Goal: Transaction & Acquisition: Download file/media

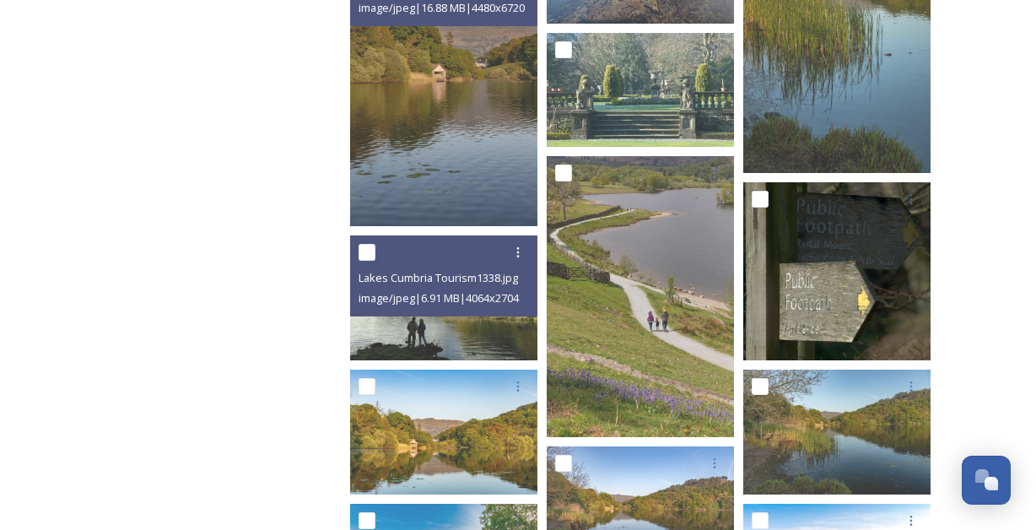
scroll to position [2, 0]
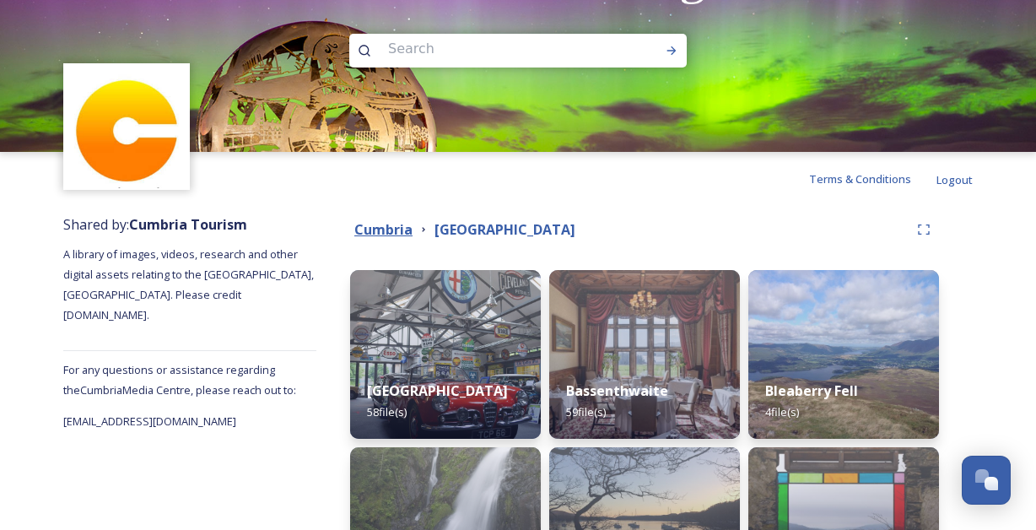
click at [376, 229] on strong "Cumbria" at bounding box center [383, 229] width 58 height 19
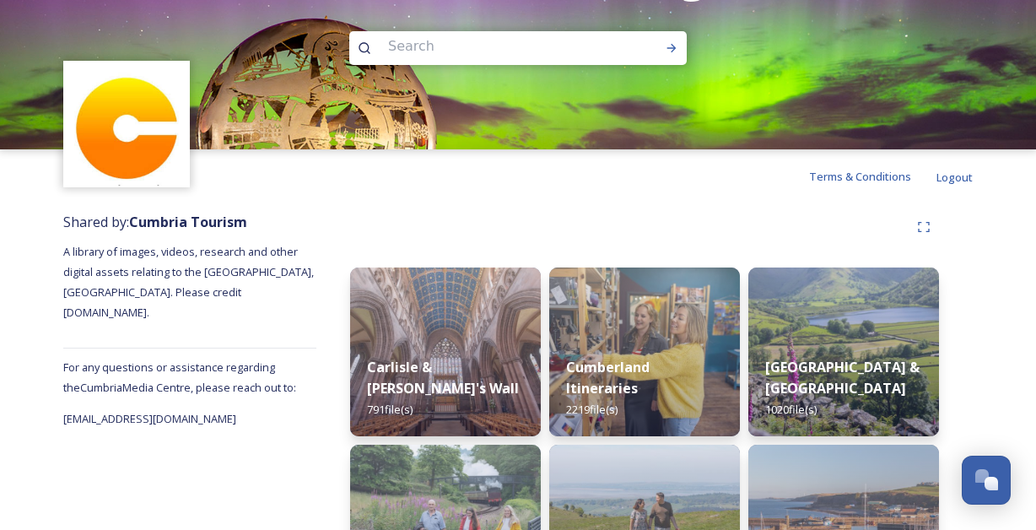
scroll to position [3, 0]
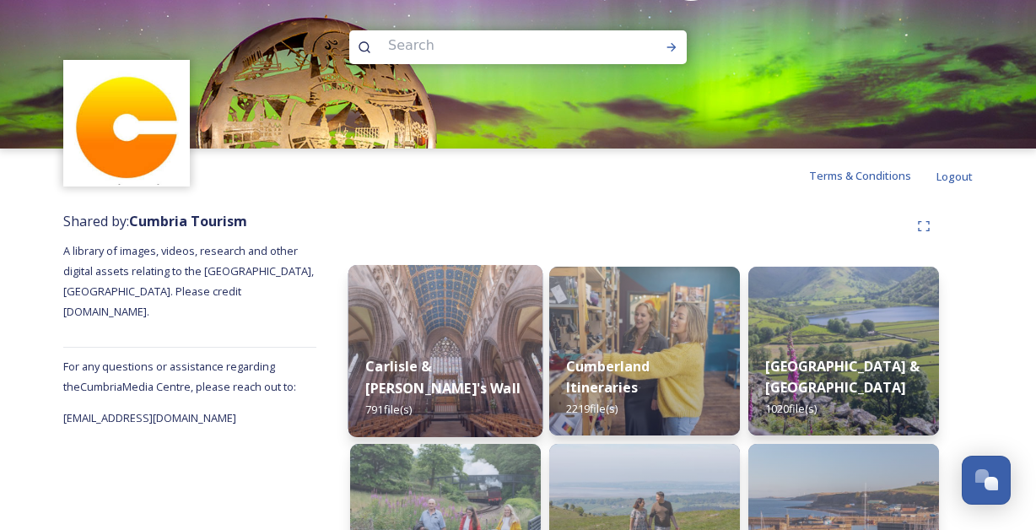
click at [438, 365] on strong "Carlisle & [PERSON_NAME]'s Wall" at bounding box center [442, 377] width 155 height 40
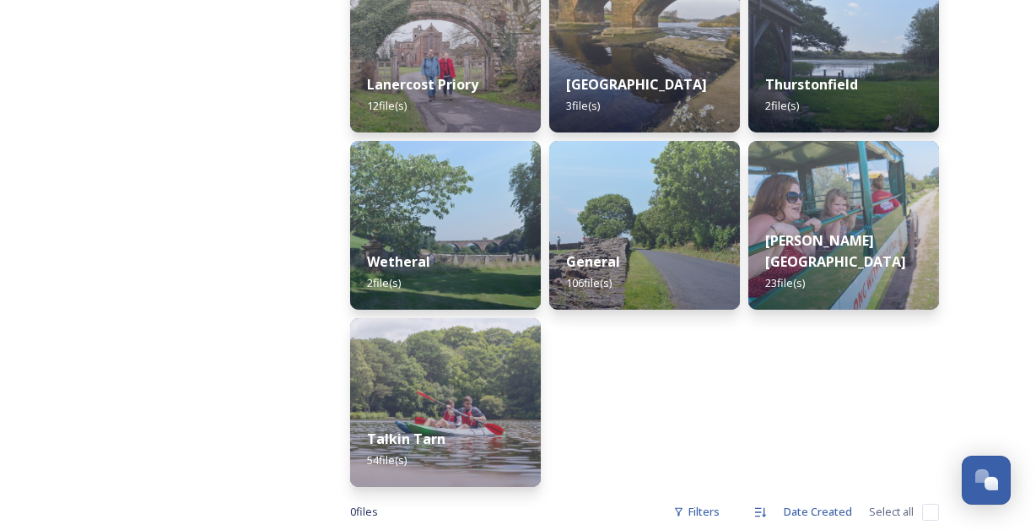
scroll to position [661, 0]
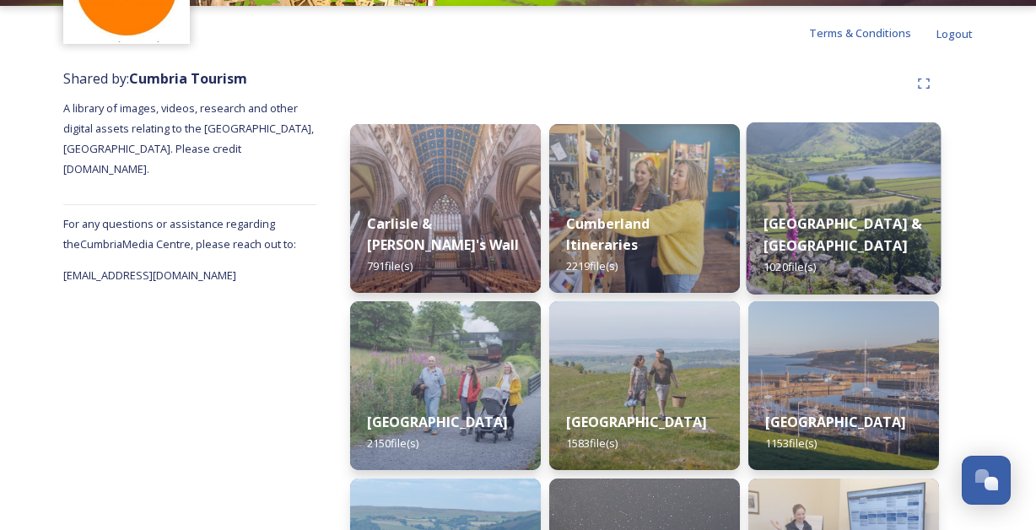
scroll to position [149, 0]
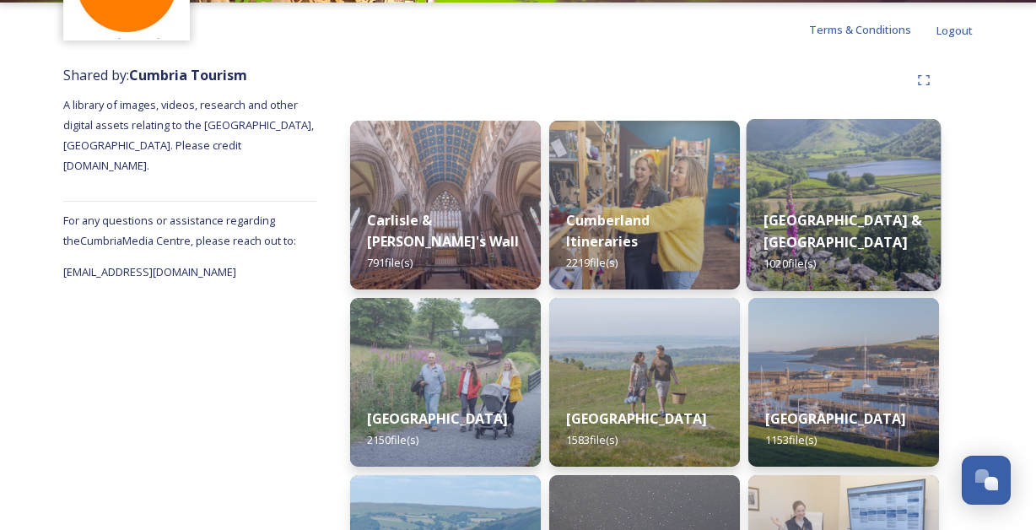
click at [814, 359] on img at bounding box center [843, 382] width 191 height 169
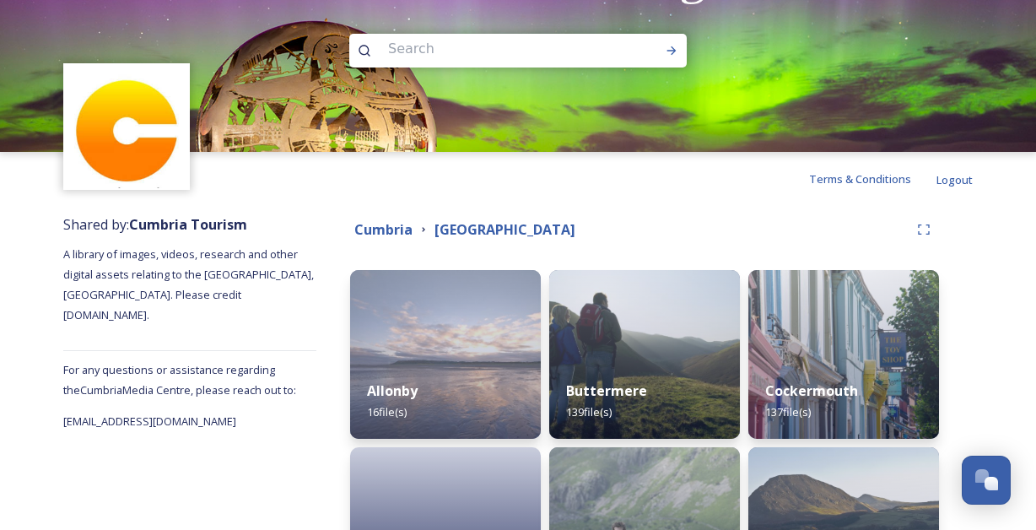
scroll to position [3, 0]
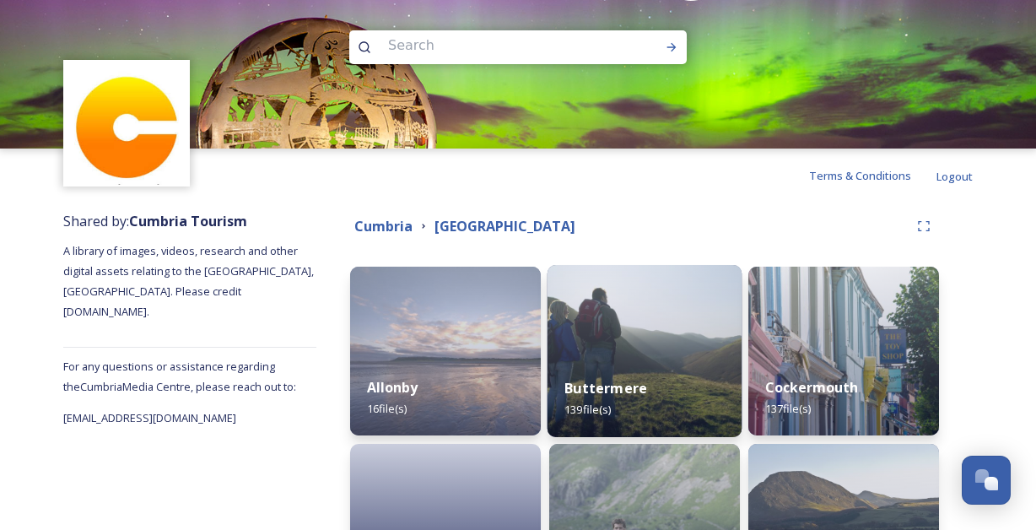
click at [687, 337] on img at bounding box center [644, 351] width 195 height 172
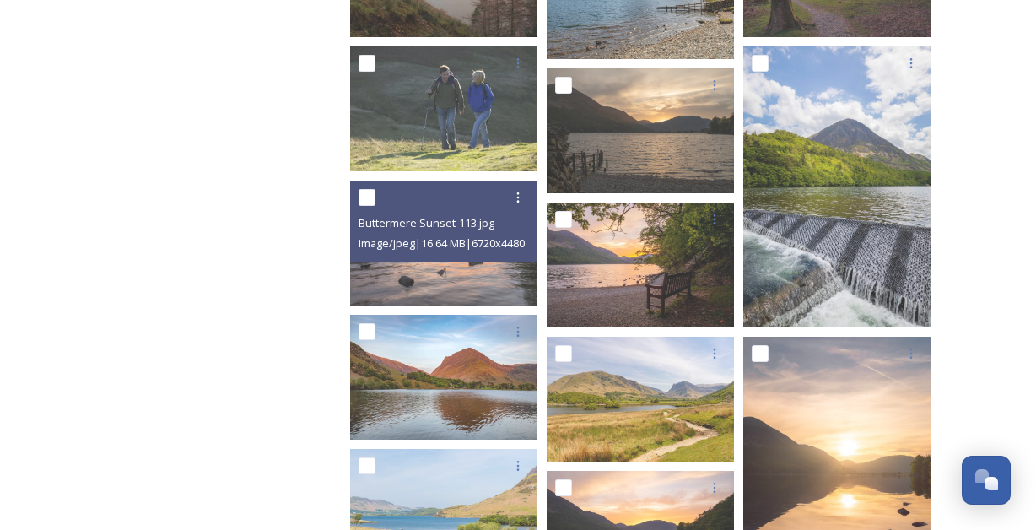
scroll to position [1350, 0]
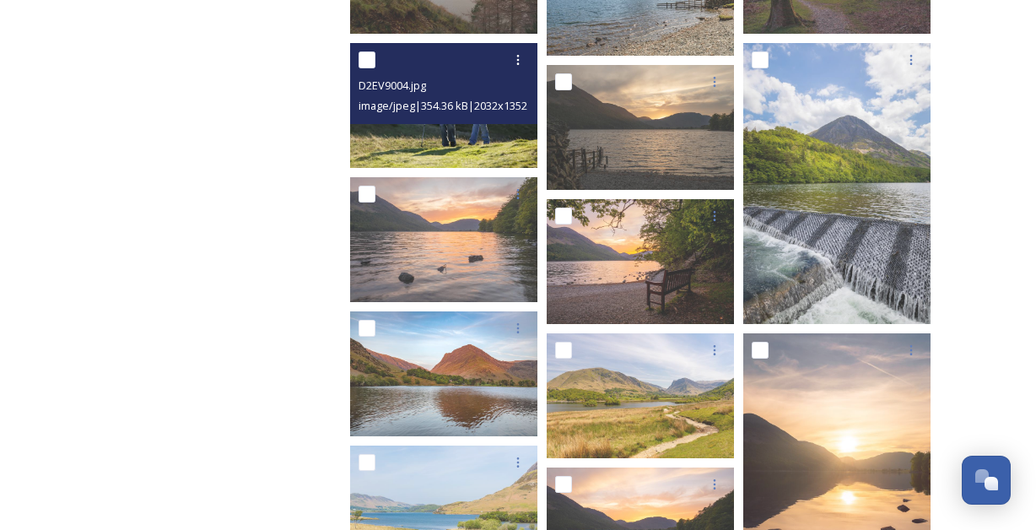
click at [435, 150] on img at bounding box center [443, 105] width 187 height 125
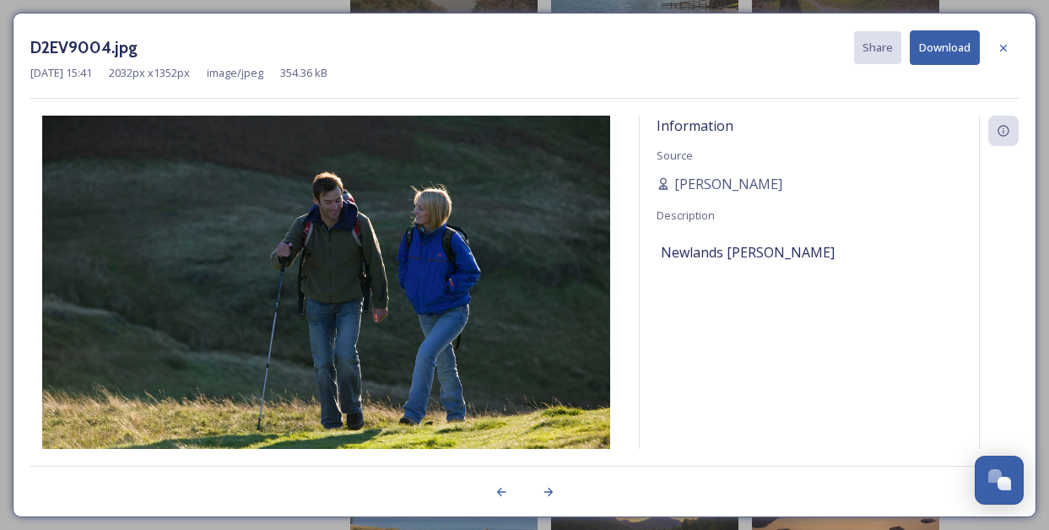
click at [946, 49] on button "Download" at bounding box center [944, 47] width 70 height 35
click at [567, 67] on div "[DATE] 15:41 2032 px x 1352 px image/jpeg 354.36 kB" at bounding box center [524, 73] width 988 height 16
click at [999, 51] on icon at bounding box center [1002, 47] width 13 height 13
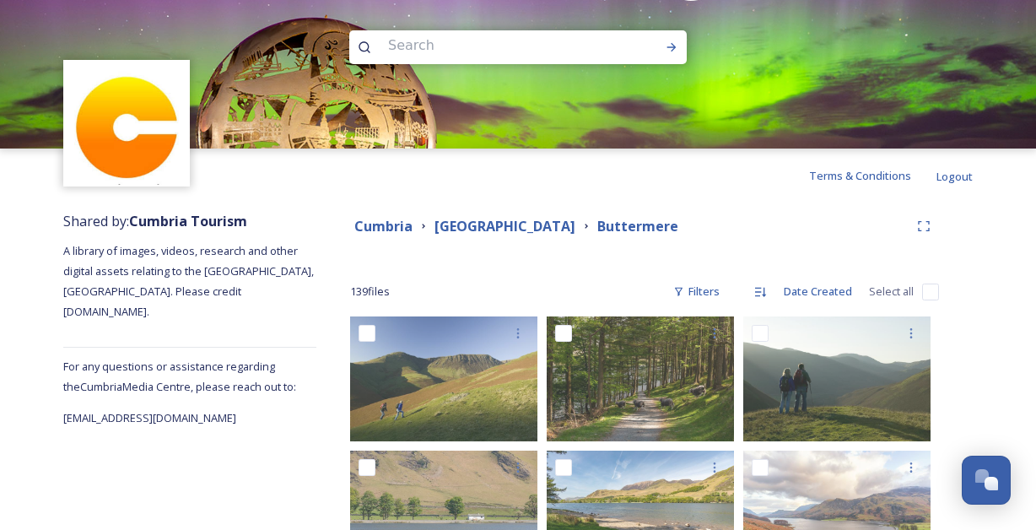
scroll to position [529, 0]
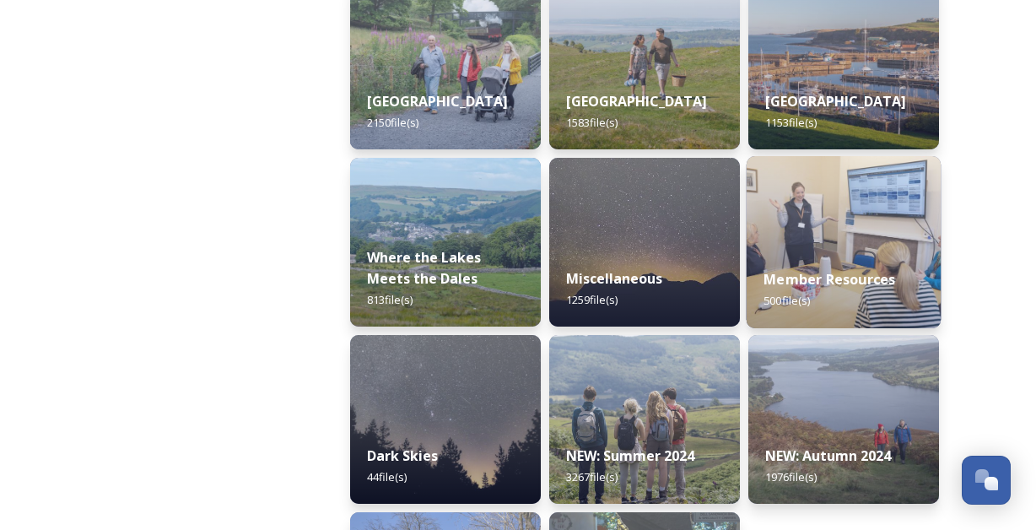
scroll to position [618, 0]
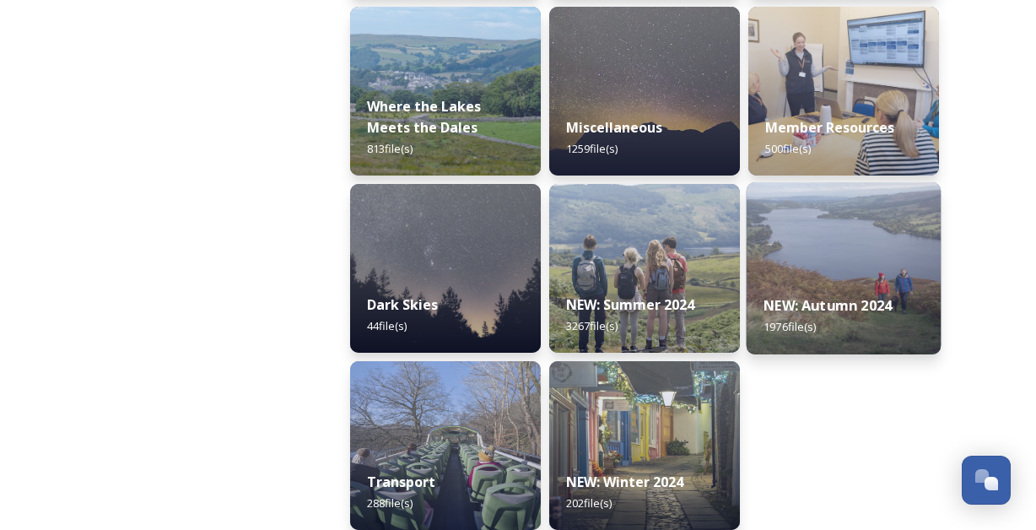
click at [860, 251] on img at bounding box center [844, 268] width 195 height 172
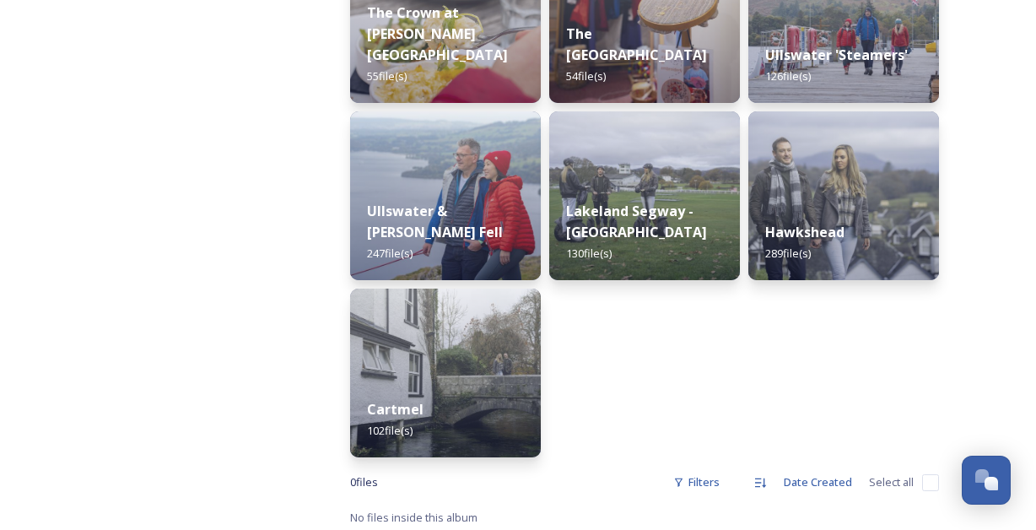
scroll to position [868, 0]
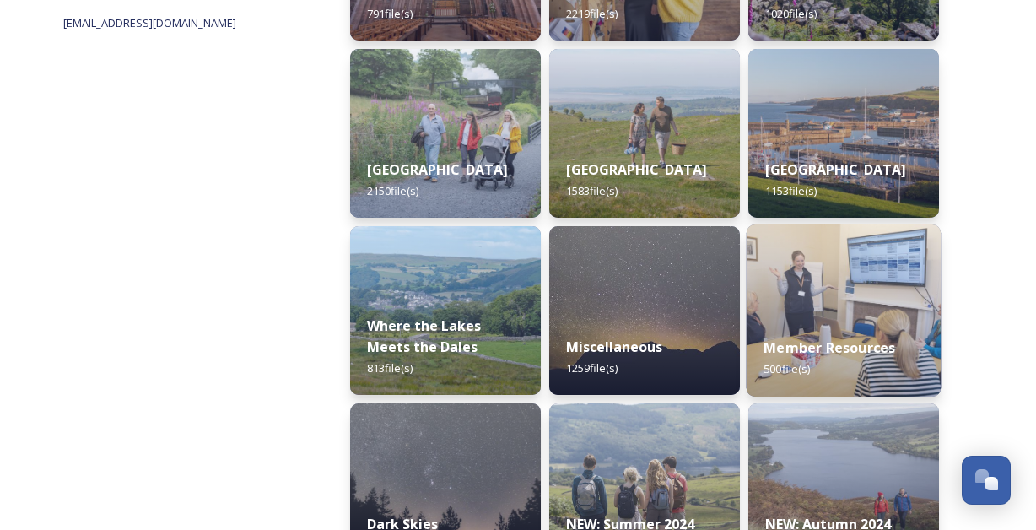
scroll to position [400, 0]
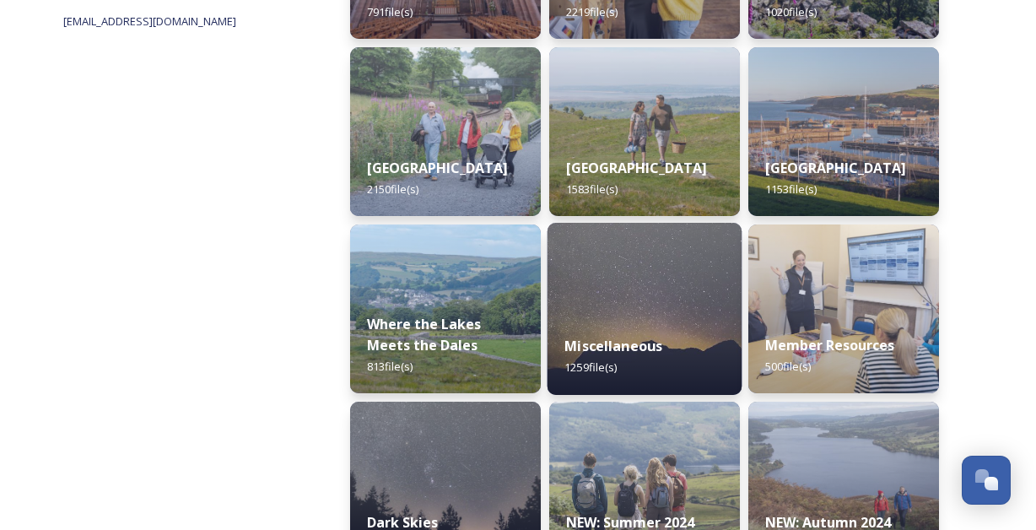
click at [688, 297] on img at bounding box center [644, 309] width 195 height 172
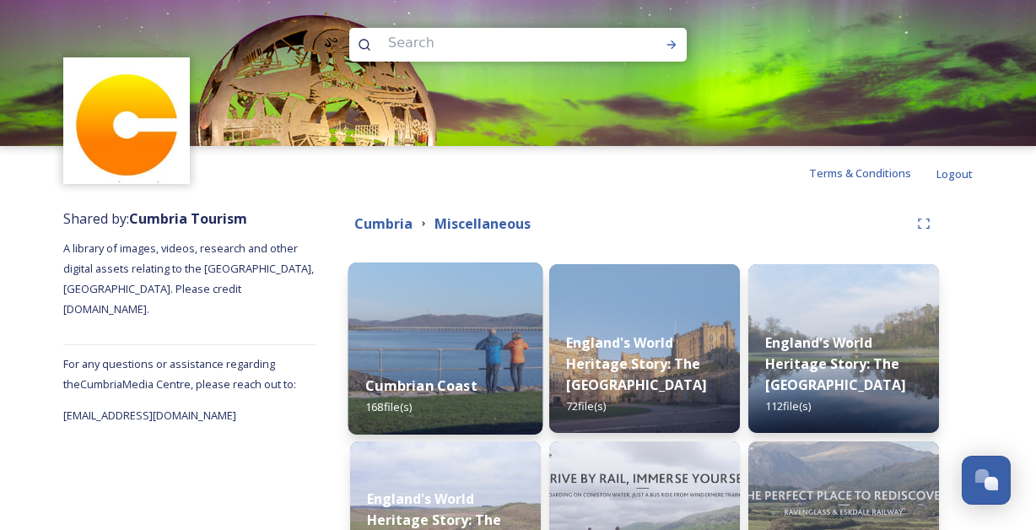
scroll to position [7, 0]
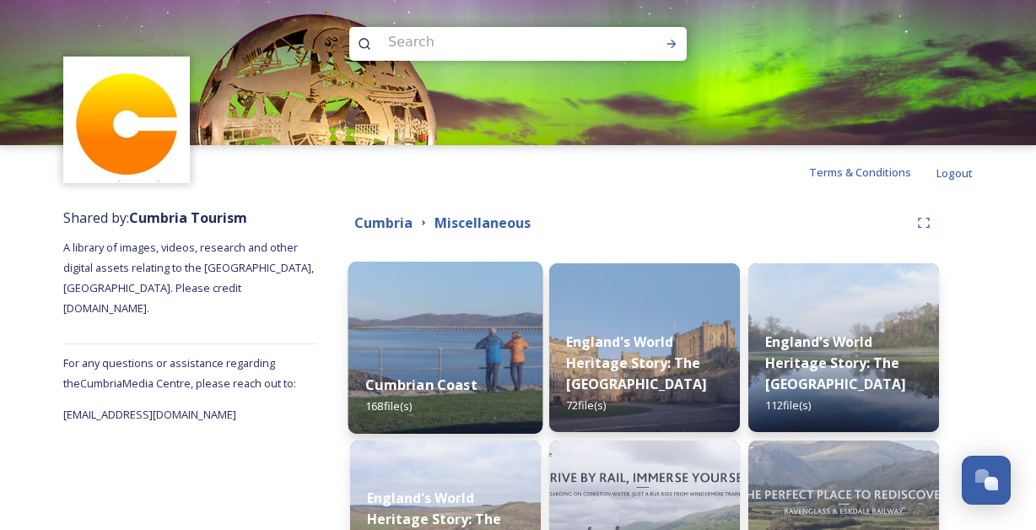
click at [428, 291] on img at bounding box center [445, 348] width 195 height 172
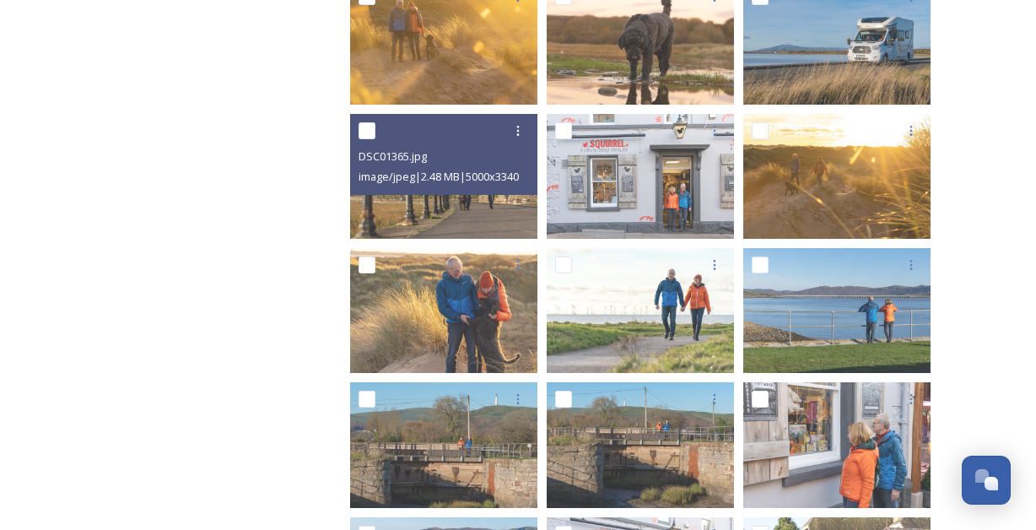
scroll to position [1021, 0]
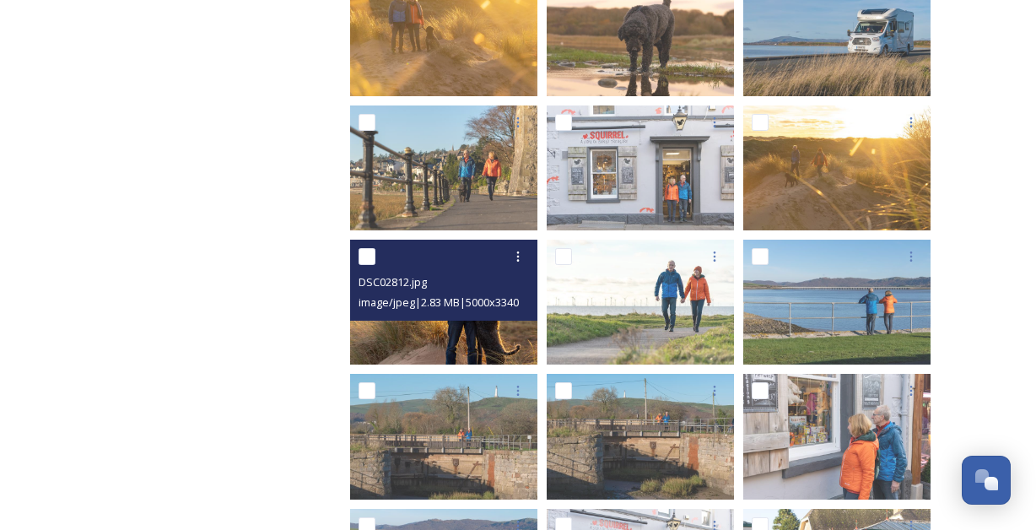
click at [509, 339] on img at bounding box center [443, 302] width 187 height 125
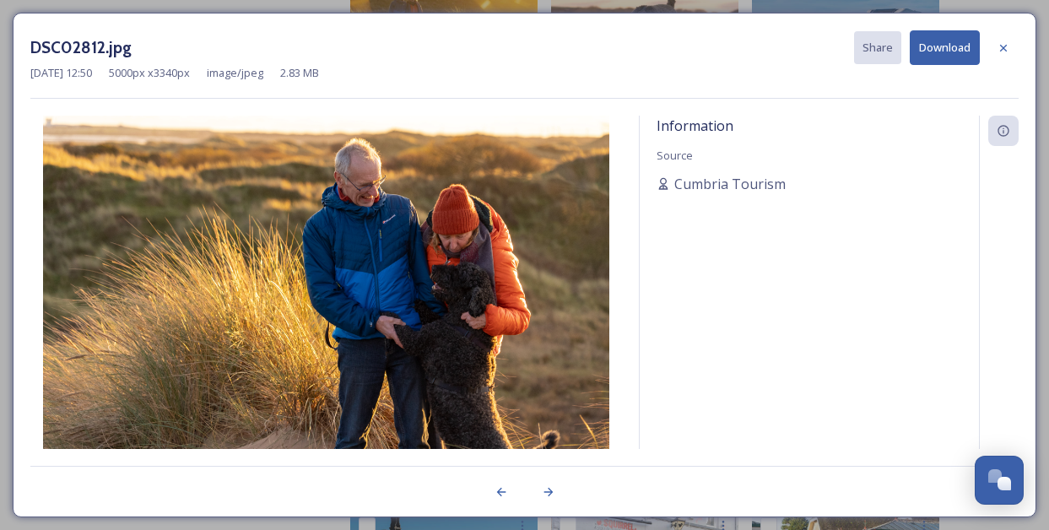
click at [947, 57] on button "Download" at bounding box center [944, 47] width 70 height 35
click at [484, 52] on div "DSC02812.jpg Share Download" at bounding box center [524, 47] width 988 height 35
click at [1004, 51] on icon at bounding box center [1002, 47] width 13 height 13
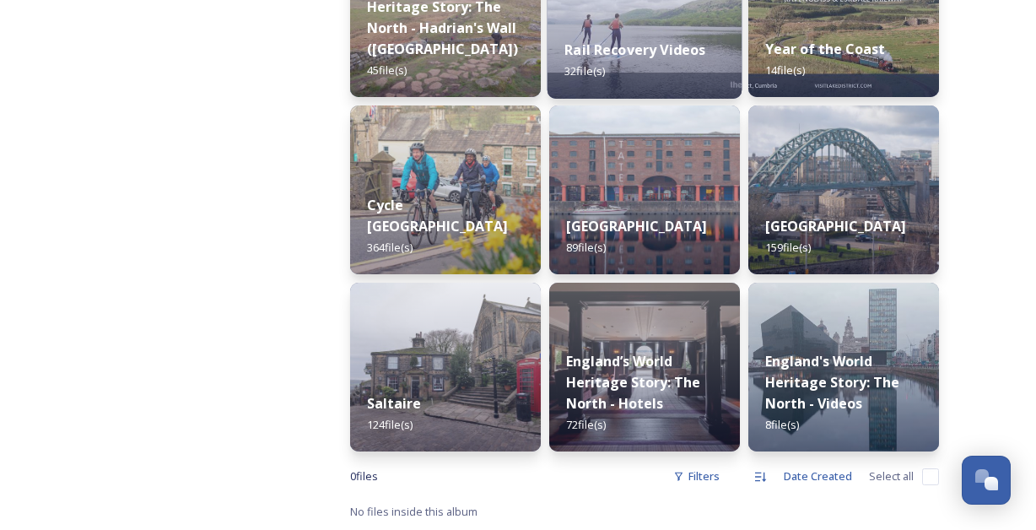
scroll to position [175, 0]
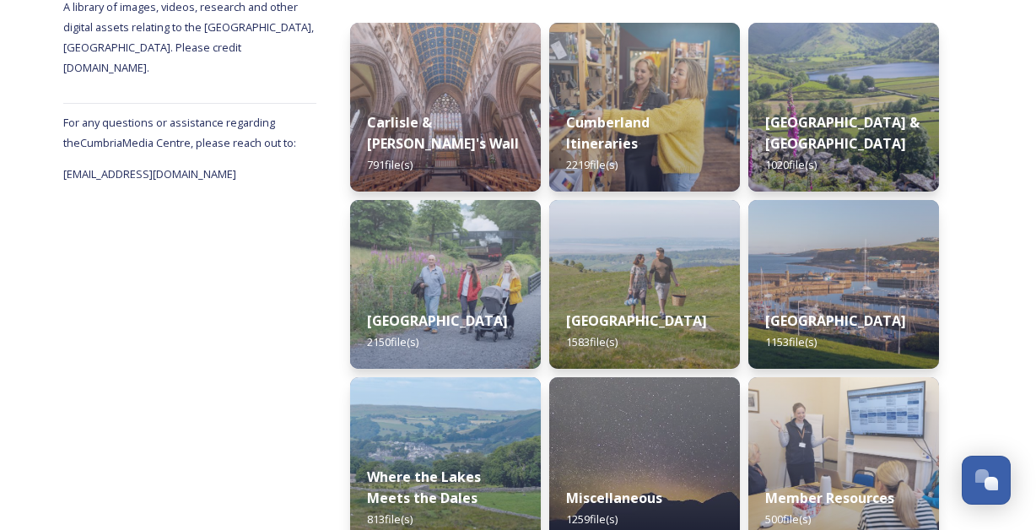
scroll to position [164, 0]
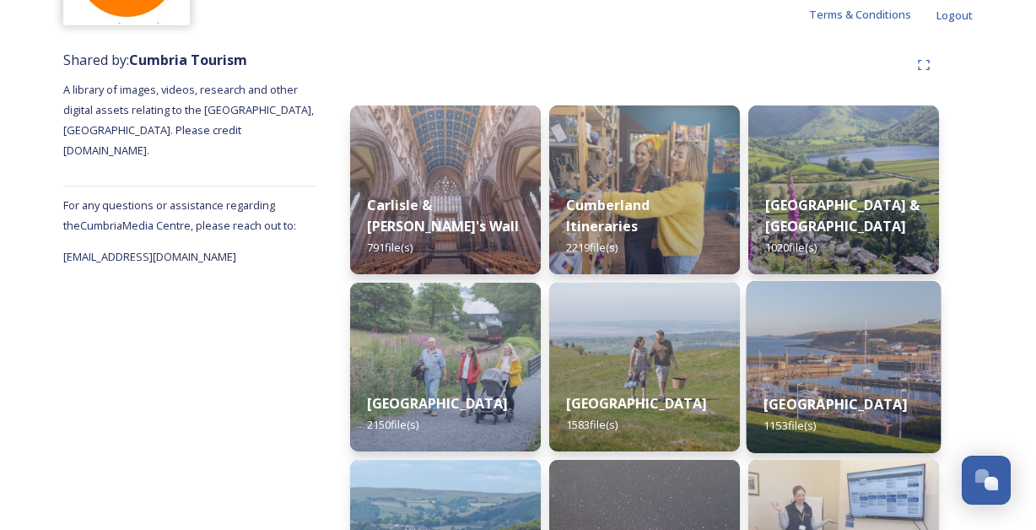
click at [768, 395] on strong "[GEOGRAPHIC_DATA]" at bounding box center [834, 404] width 143 height 19
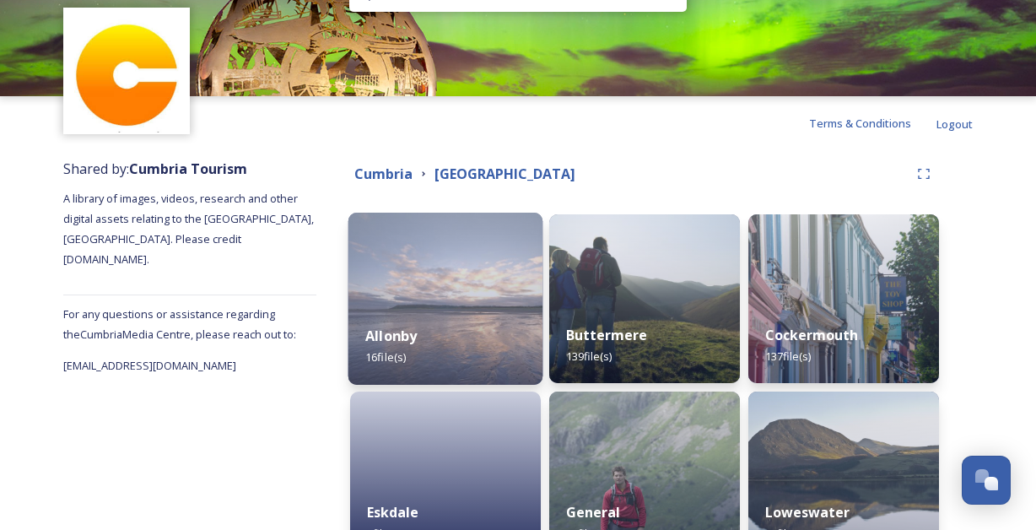
scroll to position [137, 0]
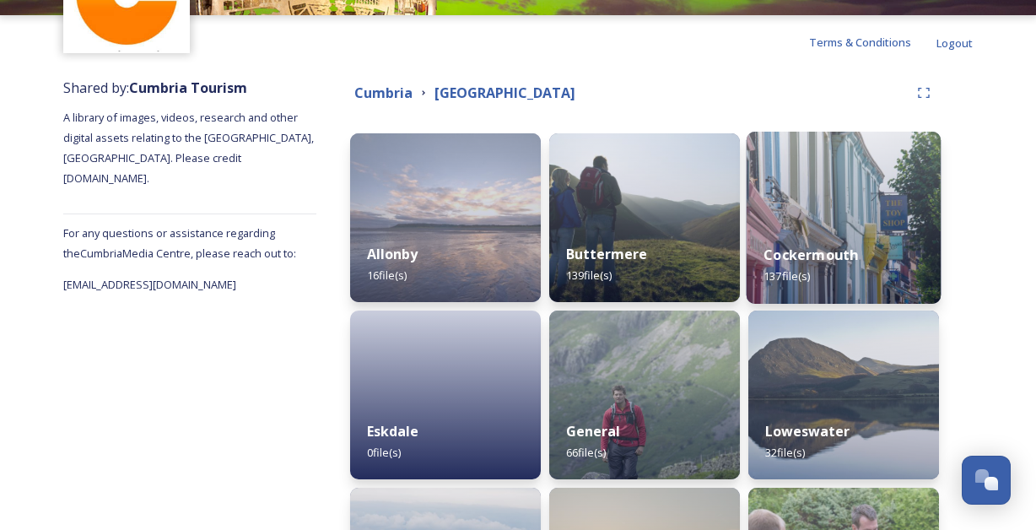
click at [845, 242] on div "Cockermouth 137 file(s)" at bounding box center [844, 265] width 195 height 77
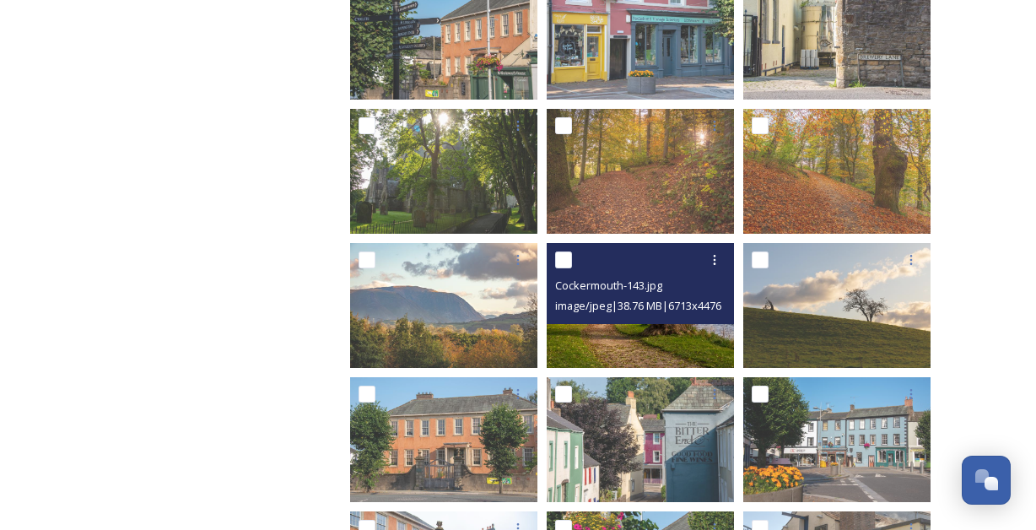
scroll to position [872, 0]
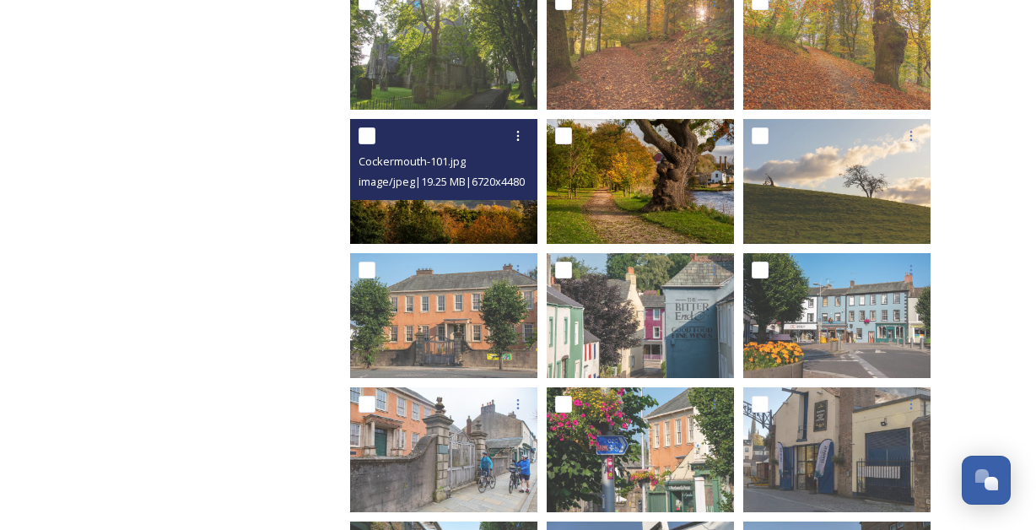
click at [467, 213] on img at bounding box center [443, 181] width 187 height 125
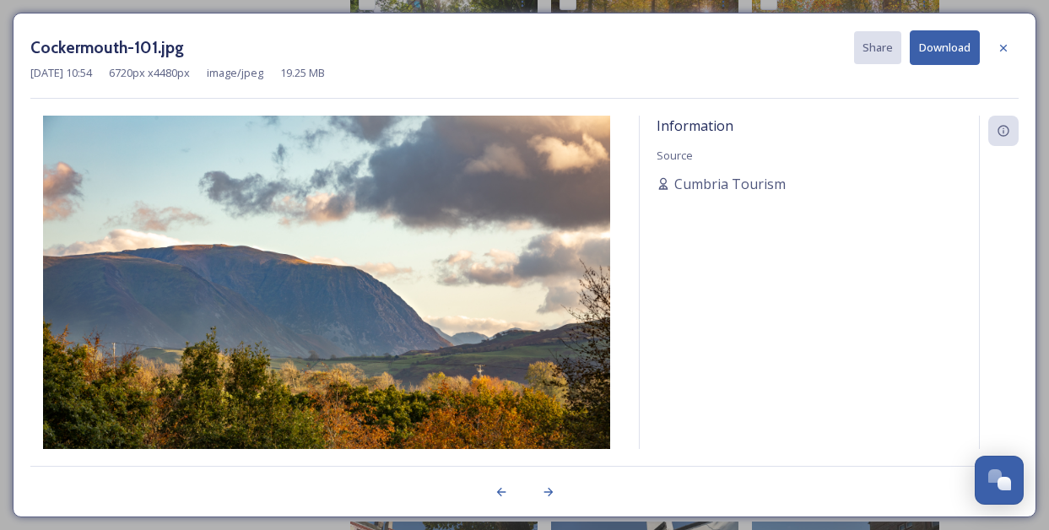
click at [953, 50] on button "Download" at bounding box center [944, 47] width 70 height 35
click at [999, 49] on icon at bounding box center [1002, 47] width 13 height 13
